Goal: Navigation & Orientation: Find specific page/section

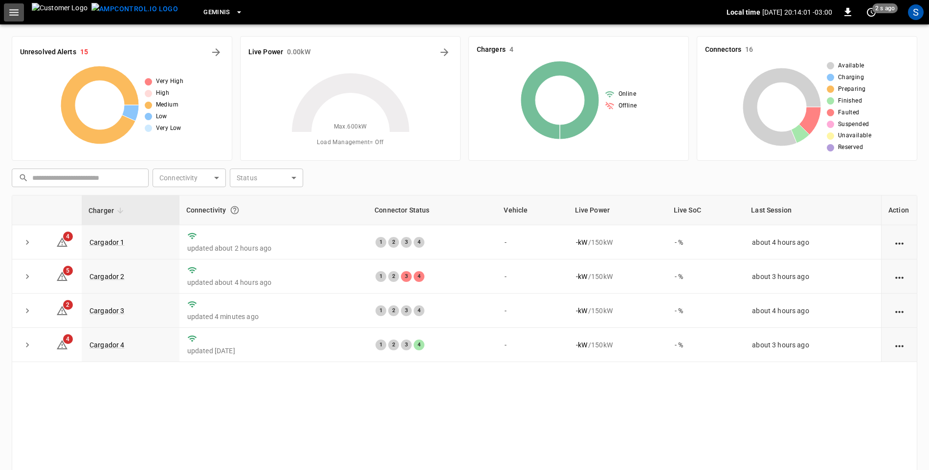
click at [13, 7] on icon "button" at bounding box center [14, 12] width 12 height 12
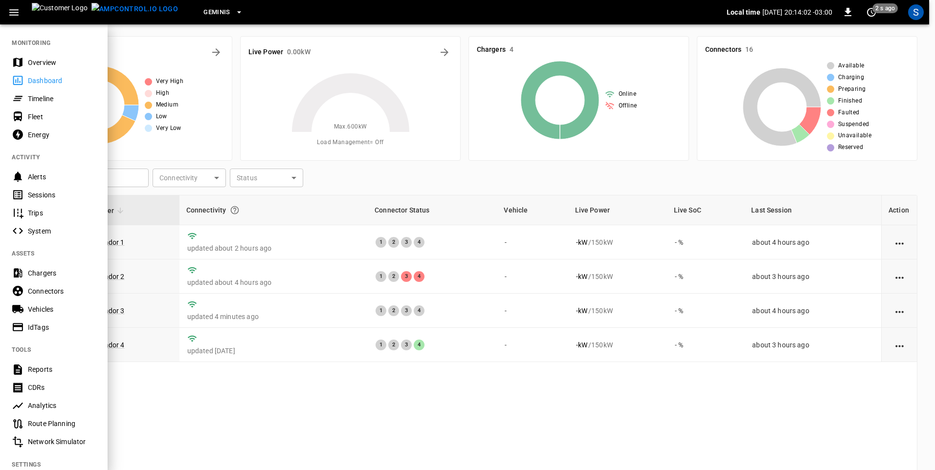
click at [54, 191] on div "Sessions" at bounding box center [62, 195] width 68 height 10
